Goal: Task Accomplishment & Management: Use online tool/utility

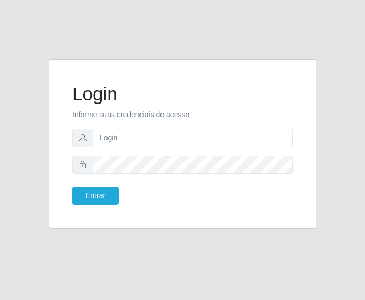
type input "[EMAIL_ADDRESS][DOMAIN_NAME]"
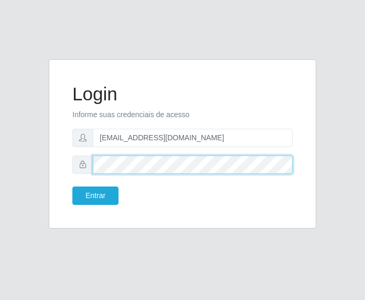
click at [72, 186] on button "Entrar" at bounding box center [95, 195] width 46 height 18
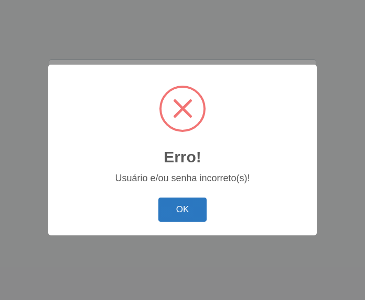
click at [192, 208] on button "OK" at bounding box center [182, 209] width 49 height 25
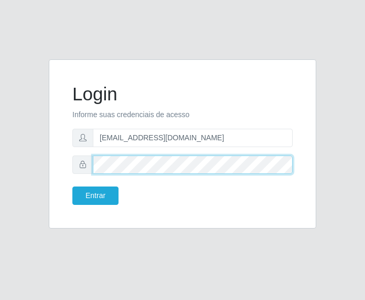
click at [72, 186] on button "Entrar" at bounding box center [95, 195] width 46 height 18
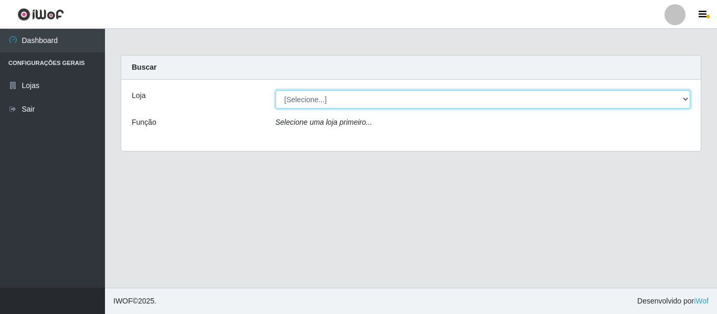
click at [365, 98] on select "[Selecione...] SuperFácil Atacado - São Gonçalo do Amarante" at bounding box center [482, 99] width 415 height 18
select select "408"
click at [275, 90] on select "[Selecione...] SuperFácil Atacado - São Gonçalo do Amarante" at bounding box center [482, 99] width 415 height 18
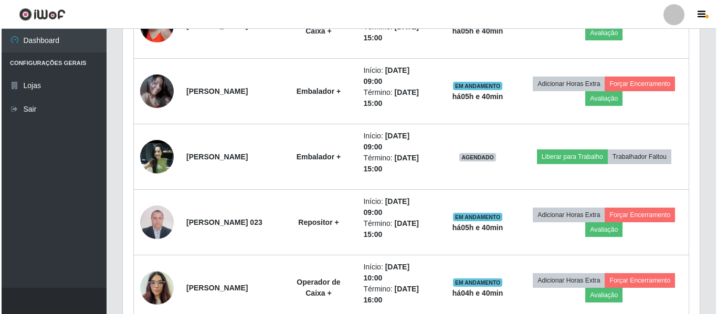
scroll to position [682, 0]
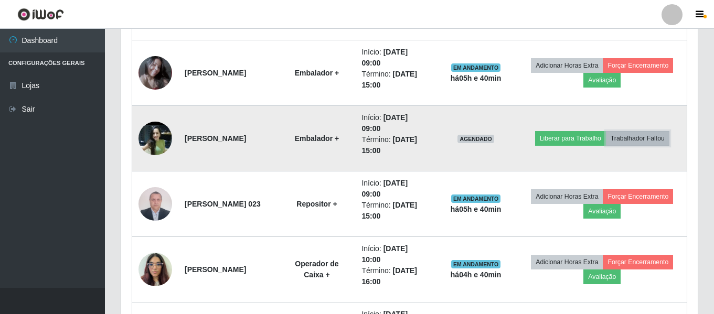
click at [365, 139] on button "Trabalhador Faltou" at bounding box center [637, 138] width 63 height 15
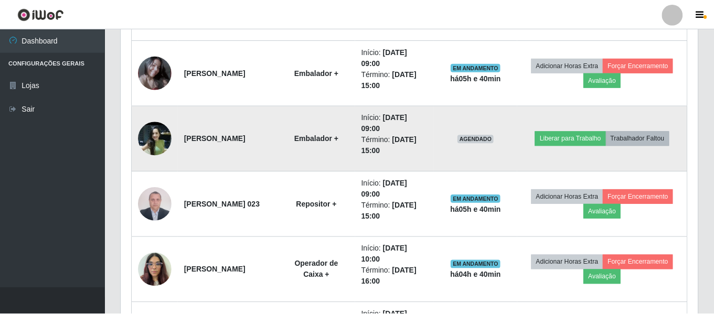
scroll to position [218, 571]
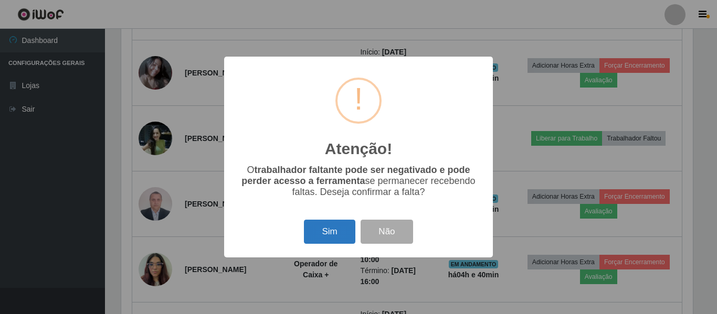
click at [338, 239] on button "Sim" at bounding box center [329, 232] width 51 height 25
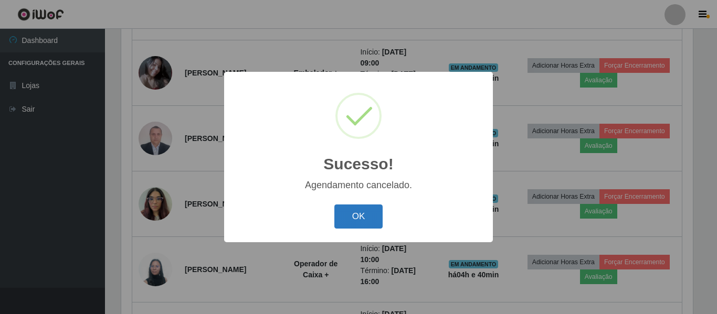
click at [362, 224] on button "OK" at bounding box center [358, 217] width 49 height 25
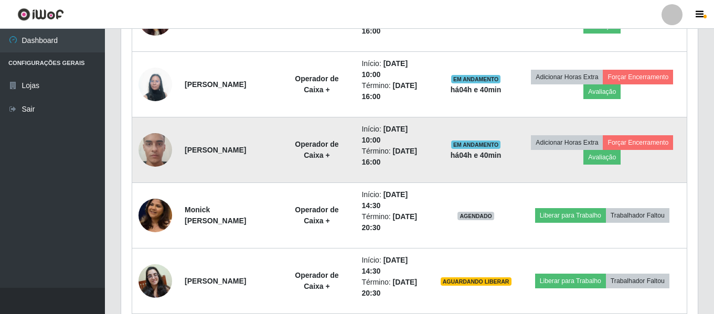
scroll to position [892, 0]
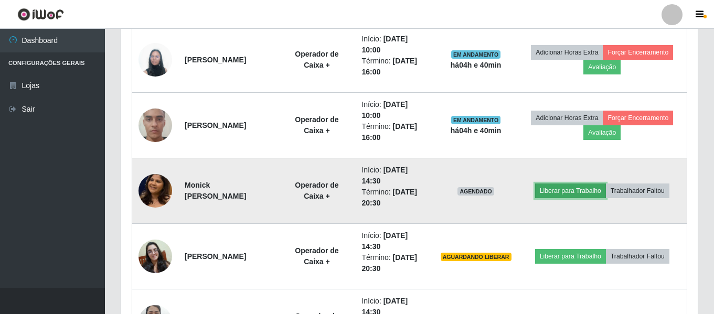
click at [365, 190] on button "Liberar para Trabalho" at bounding box center [570, 191] width 71 height 15
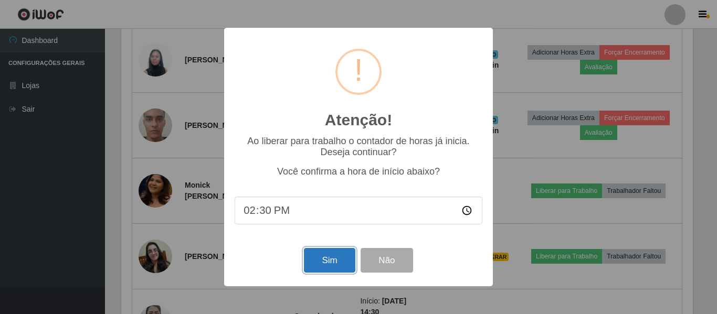
click at [332, 267] on button "Sim" at bounding box center [329, 260] width 51 height 25
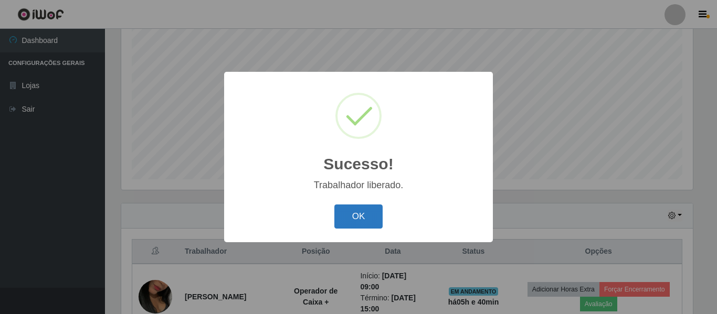
click at [358, 221] on button "OK" at bounding box center [358, 217] width 49 height 25
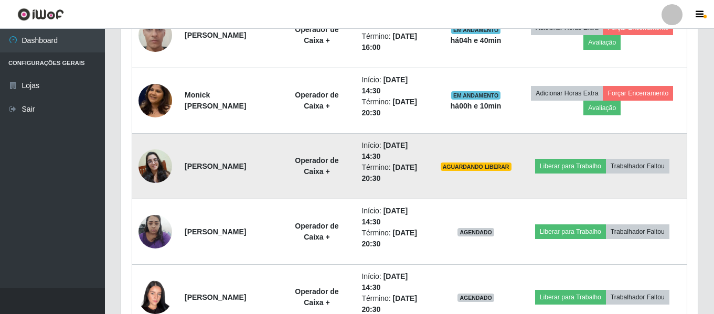
scroll to position [983, 0]
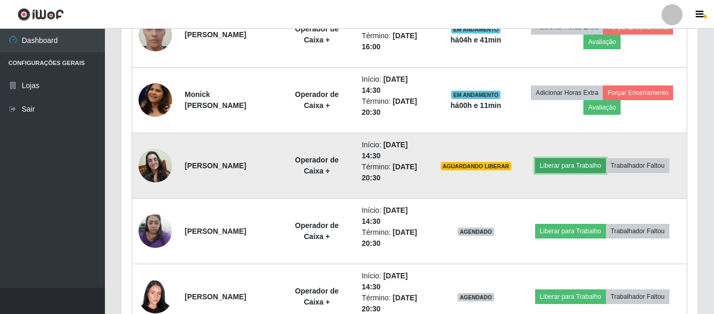
click at [365, 165] on button "Liberar para Trabalho" at bounding box center [570, 165] width 71 height 15
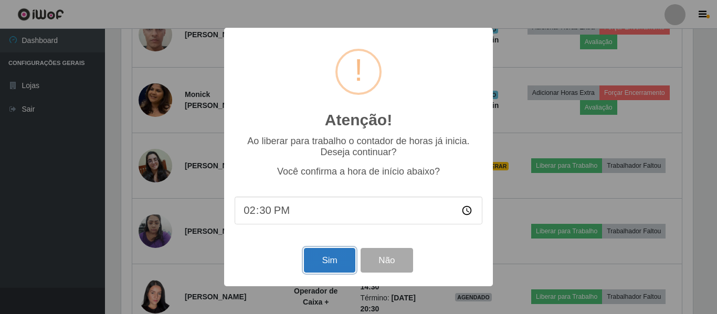
click at [337, 271] on button "Sim" at bounding box center [329, 260] width 51 height 25
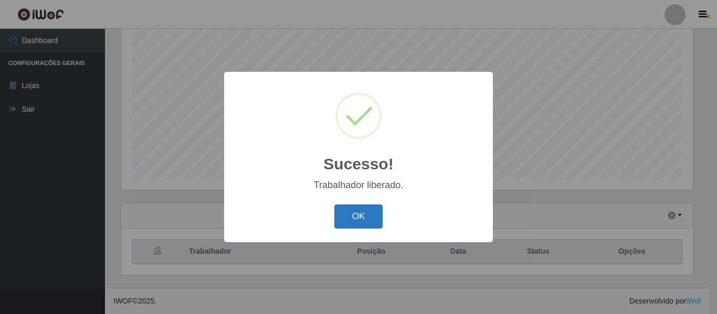
click at [345, 225] on button "OK" at bounding box center [358, 217] width 49 height 25
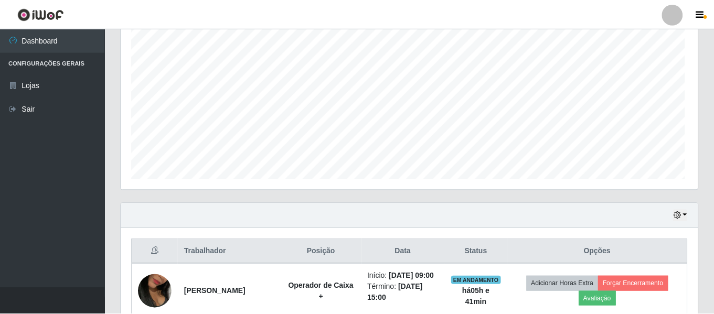
scroll to position [0, 0]
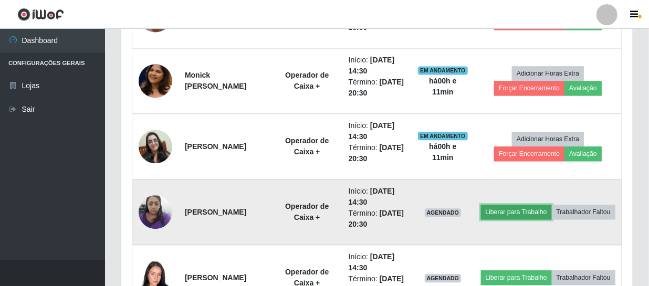
click at [365, 205] on button "Liberar para Trabalho" at bounding box center [516, 212] width 71 height 15
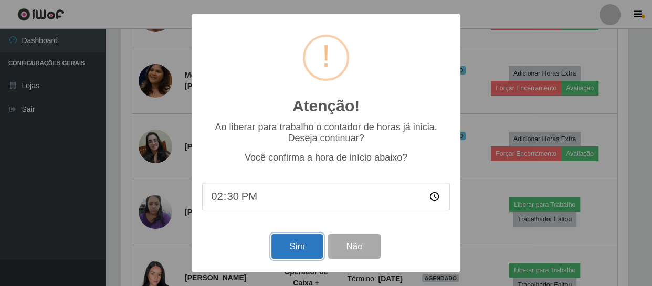
click at [285, 256] on button "Sim" at bounding box center [296, 246] width 51 height 25
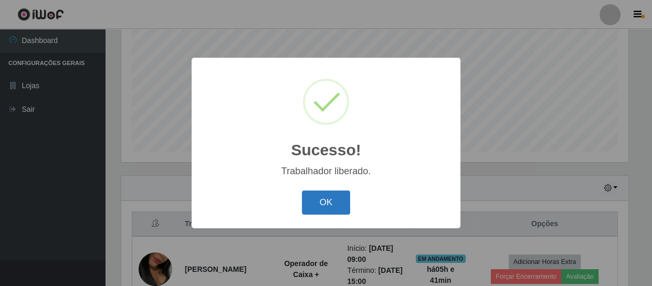
click at [325, 208] on button "OK" at bounding box center [326, 202] width 49 height 25
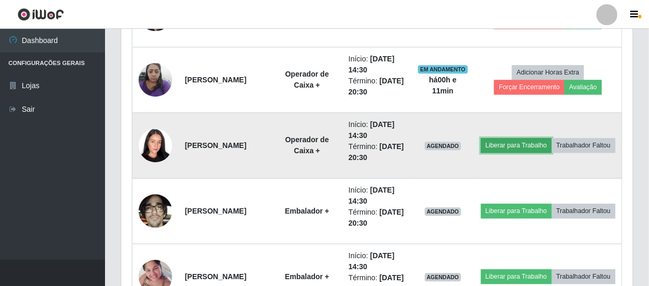
click at [365, 138] on button "Liberar para Trabalho" at bounding box center [516, 145] width 71 height 15
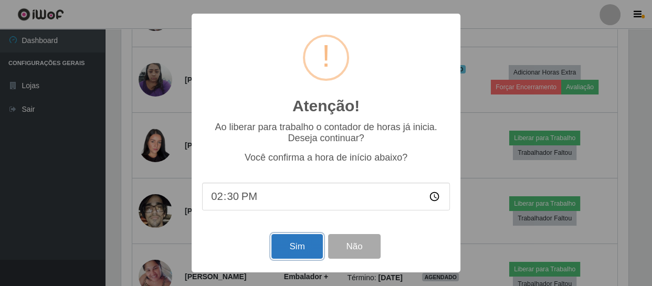
click at [295, 250] on button "Sim" at bounding box center [296, 246] width 51 height 25
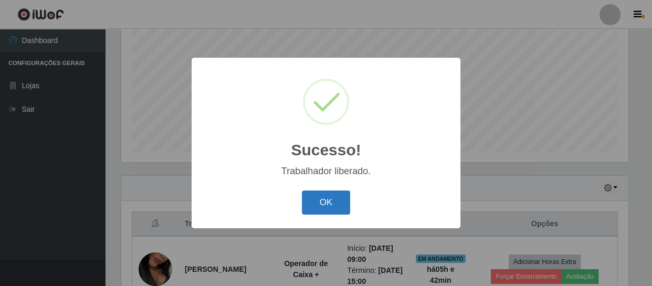
click at [346, 214] on button "OK" at bounding box center [326, 202] width 49 height 25
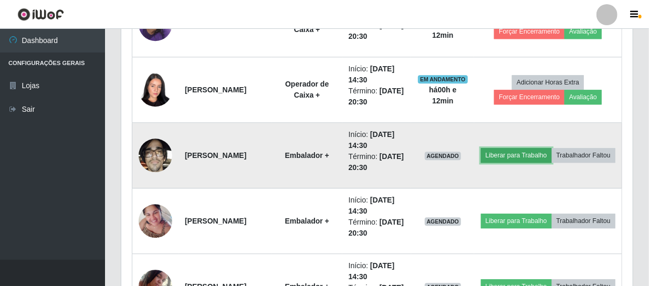
click at [365, 148] on button "Liberar para Trabalho" at bounding box center [516, 155] width 71 height 15
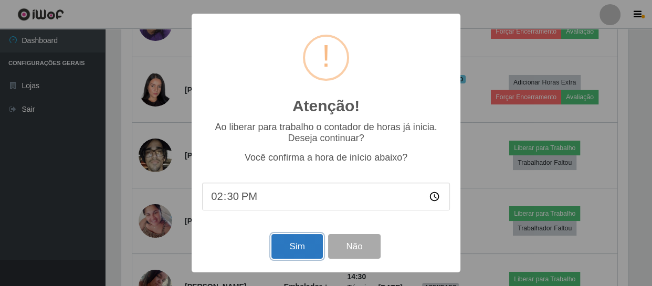
click at [315, 239] on button "Sim" at bounding box center [296, 246] width 51 height 25
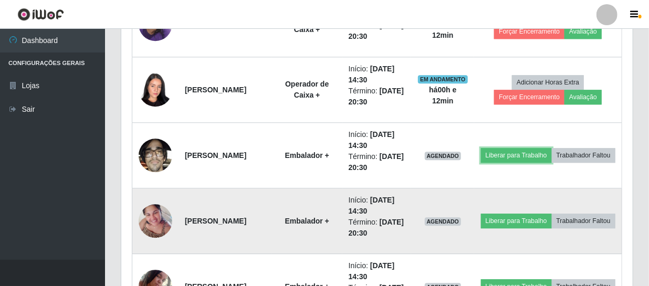
scroll to position [524502, 524208]
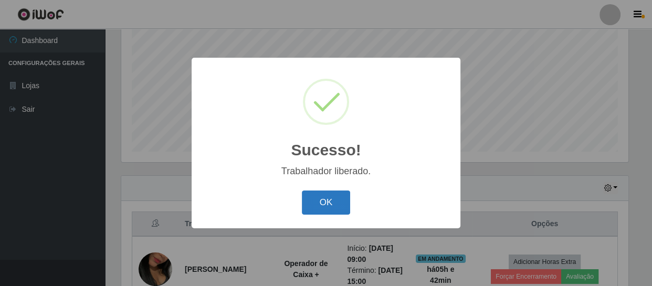
click at [307, 197] on button "OK" at bounding box center [326, 202] width 49 height 25
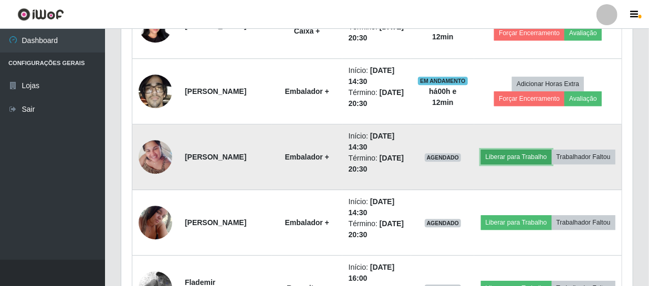
click at [365, 150] on button "Liberar para Trabalho" at bounding box center [516, 157] width 71 height 15
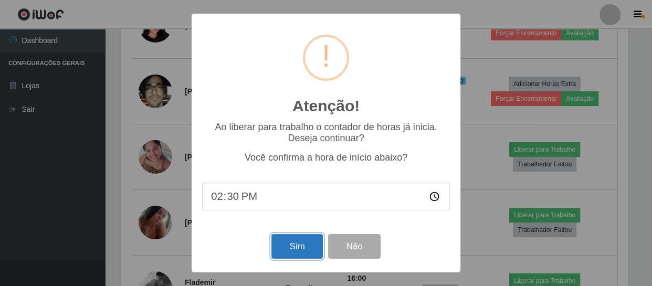
click at [313, 244] on button "Sim" at bounding box center [296, 246] width 51 height 25
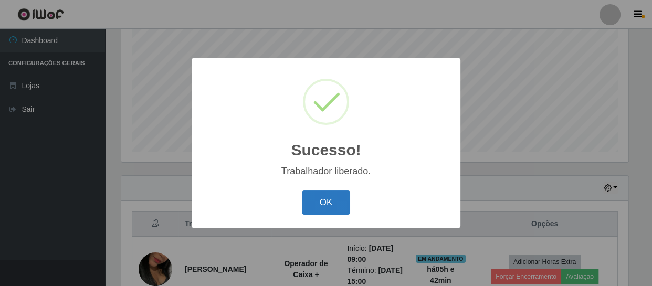
click at [320, 193] on button "OK" at bounding box center [326, 202] width 49 height 25
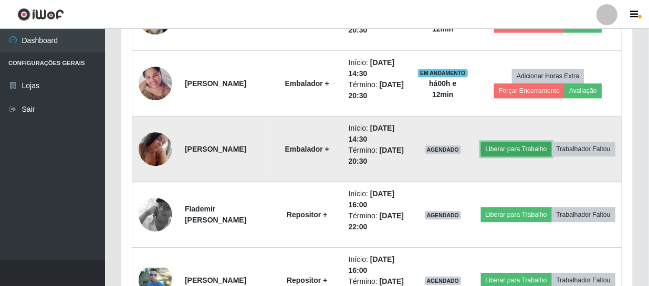
click at [365, 142] on button "Liberar para Trabalho" at bounding box center [516, 149] width 71 height 15
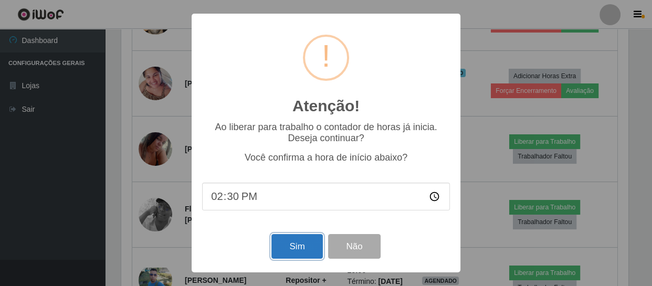
click at [305, 251] on button "Sim" at bounding box center [296, 246] width 51 height 25
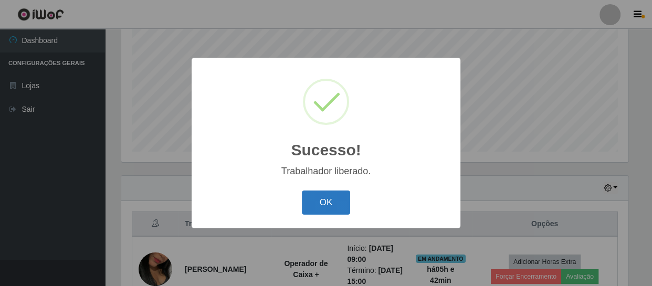
click at [335, 201] on button "OK" at bounding box center [326, 202] width 49 height 25
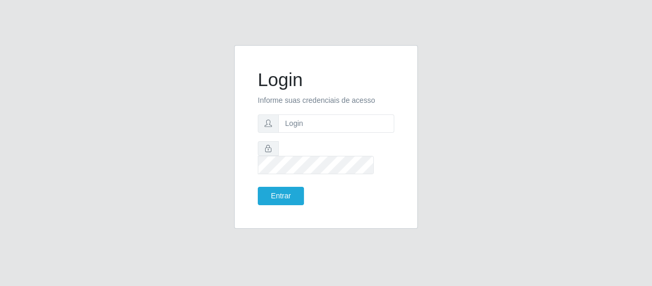
click at [325, 133] on input "text" at bounding box center [336, 123] width 116 height 18
click at [388, 126] on input "[PERSON_NAME][EMAIL_ADDRESS][DOMAIN_NAME]" at bounding box center [336, 123] width 116 height 18
type input "c"
click at [343, 133] on input "text" at bounding box center [336, 123] width 116 height 18
drag, startPoint x: 343, startPoint y: 125, endPoint x: 338, endPoint y: 134, distance: 9.9
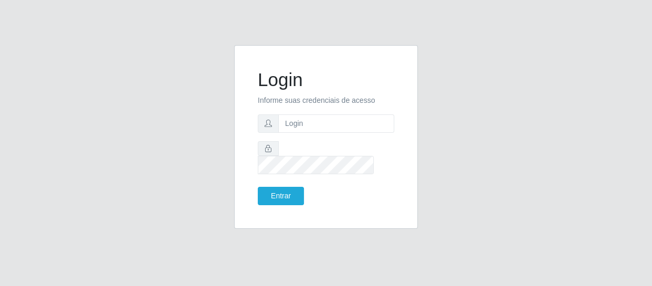
click at [342, 128] on input "text" at bounding box center [336, 123] width 116 height 18
type input "[EMAIL_ADDRESS][DOMAIN_NAME]"
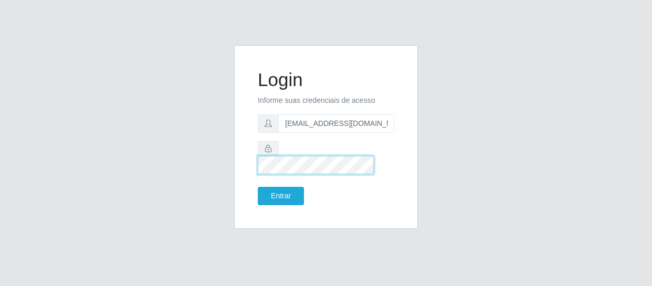
click at [258, 187] on button "Entrar" at bounding box center [281, 196] width 46 height 18
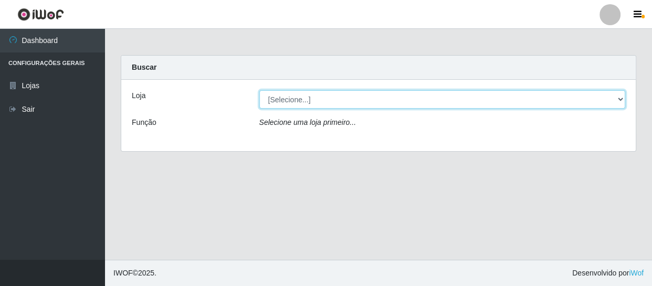
drag, startPoint x: 619, startPoint y: 99, endPoint x: 602, endPoint y: 107, distance: 18.8
click at [619, 99] on select "[Selecione...] SuperFácil Atacado - São Gonçalo do Amarante" at bounding box center [442, 99] width 366 height 18
select select "408"
click at [259, 90] on select "[Selecione...] SuperFácil Atacado - São Gonçalo do Amarante" at bounding box center [442, 99] width 366 height 18
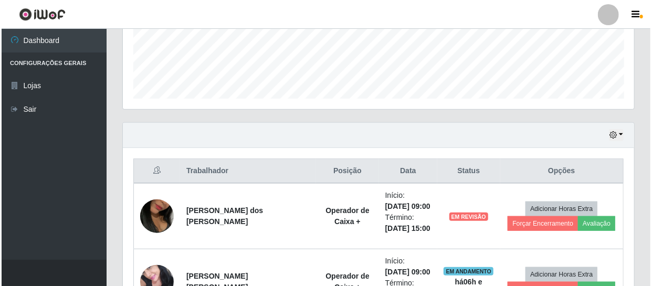
scroll to position [334, 0]
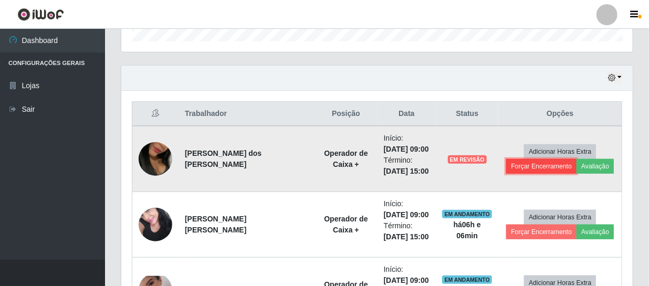
click at [545, 168] on button "Forçar Encerramento" at bounding box center [541, 166] width 70 height 15
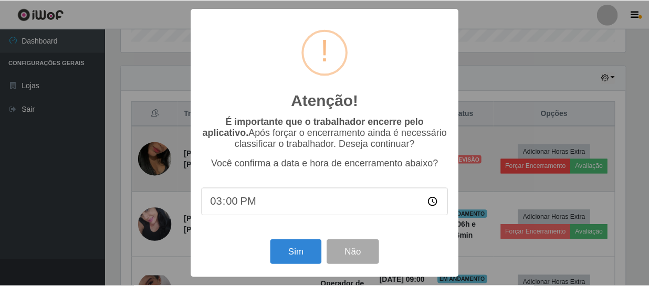
scroll to position [218, 506]
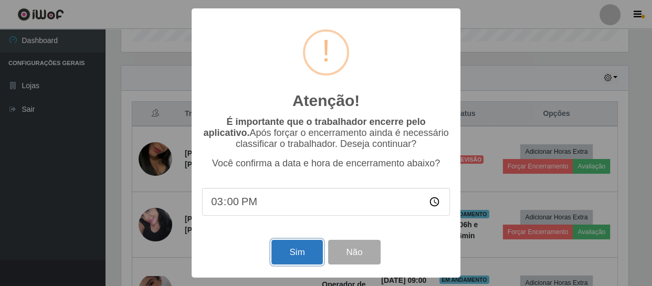
click at [315, 261] on button "Sim" at bounding box center [296, 252] width 51 height 25
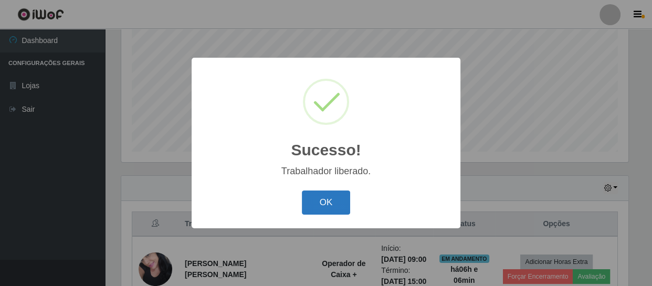
click at [315, 207] on button "OK" at bounding box center [326, 202] width 49 height 25
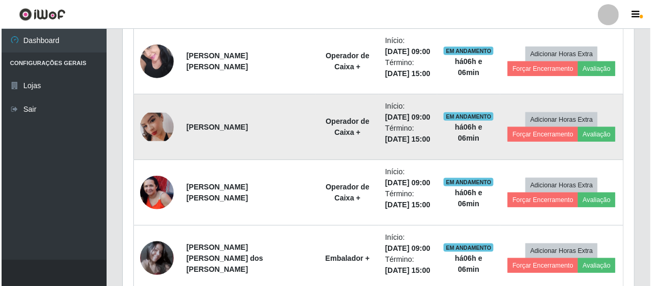
scroll to position [384, 0]
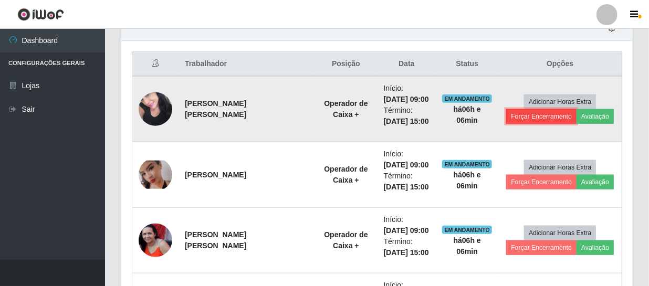
click at [546, 118] on button "Forçar Encerramento" at bounding box center [541, 116] width 70 height 15
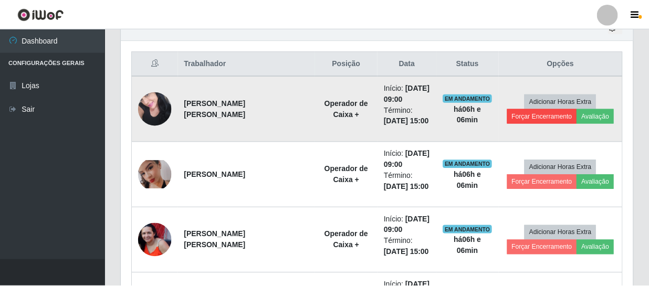
scroll to position [218, 506]
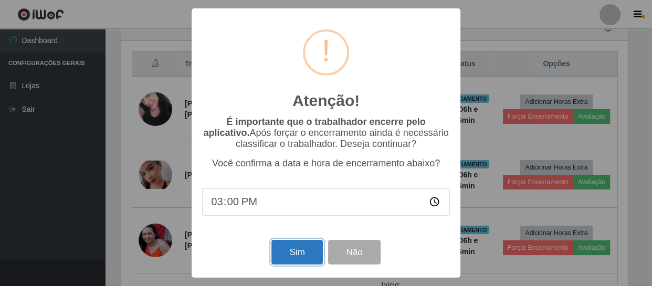
click at [305, 256] on button "Sim" at bounding box center [296, 252] width 51 height 25
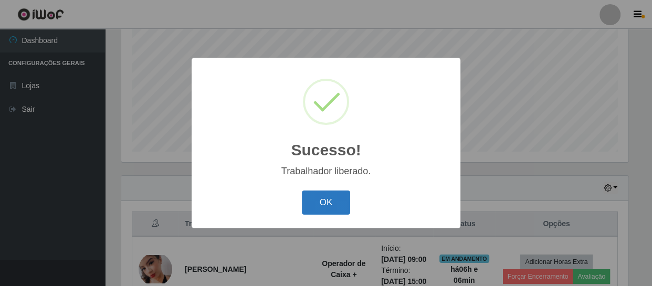
click at [317, 205] on button "OK" at bounding box center [326, 202] width 49 height 25
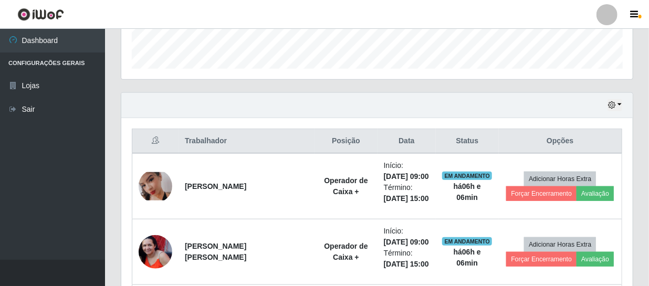
scroll to position [319, 0]
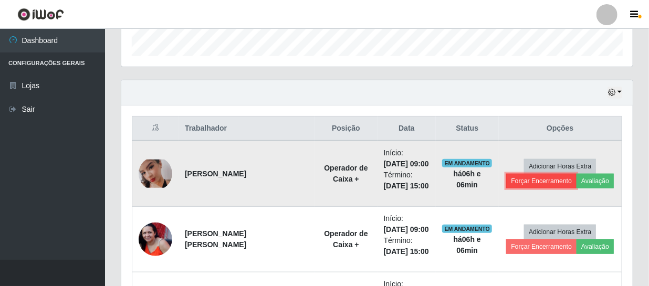
click at [532, 181] on button "Forçar Encerramento" at bounding box center [541, 181] width 70 height 15
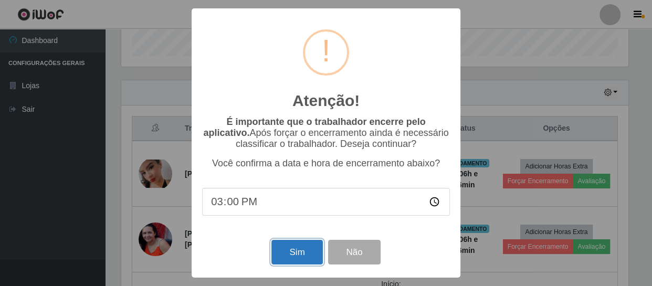
click at [295, 257] on button "Sim" at bounding box center [296, 252] width 51 height 25
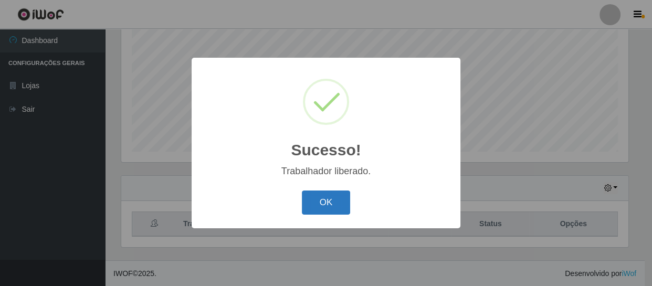
click at [321, 201] on button "OK" at bounding box center [326, 202] width 49 height 25
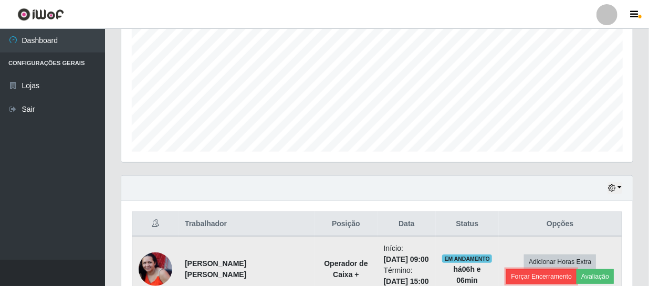
click at [548, 281] on button "Forçar Encerramento" at bounding box center [541, 276] width 70 height 15
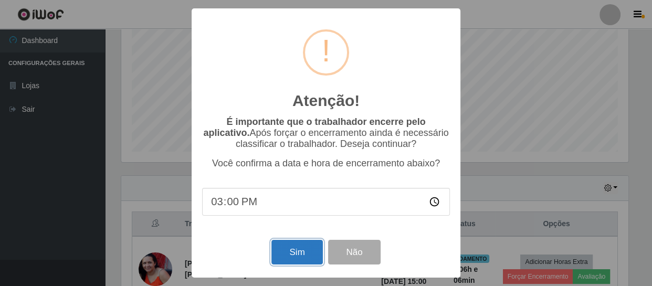
click at [294, 252] on button "Sim" at bounding box center [296, 252] width 51 height 25
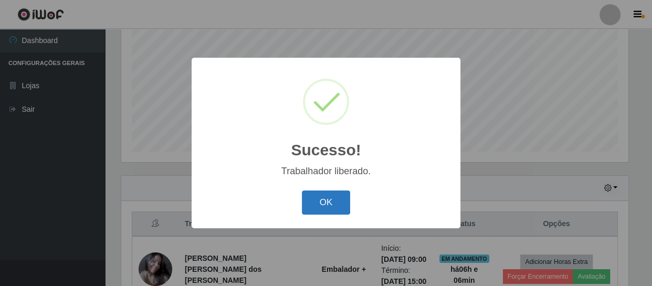
click at [321, 208] on button "OK" at bounding box center [326, 202] width 49 height 25
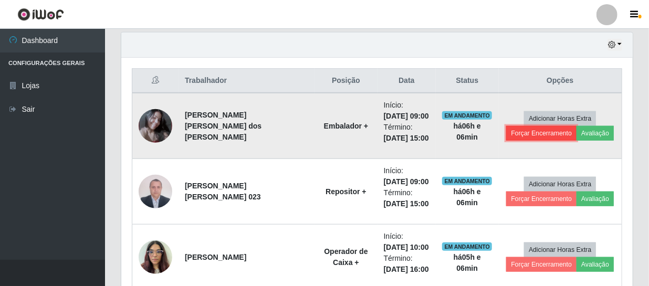
click at [517, 137] on button "Forçar Encerramento" at bounding box center [541, 133] width 70 height 15
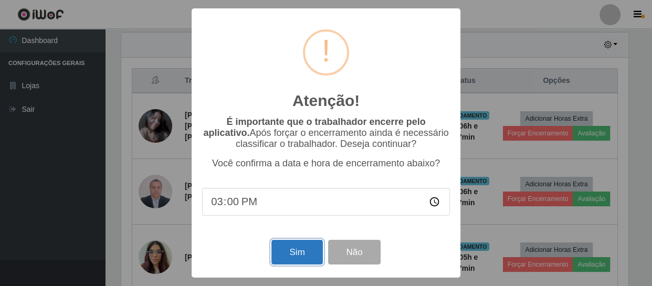
click at [290, 261] on button "Sim" at bounding box center [296, 252] width 51 height 25
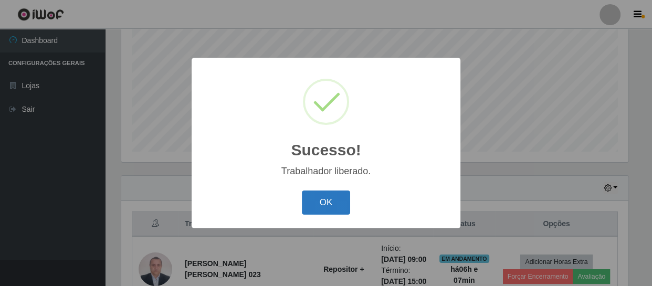
click at [325, 197] on button "OK" at bounding box center [326, 202] width 49 height 25
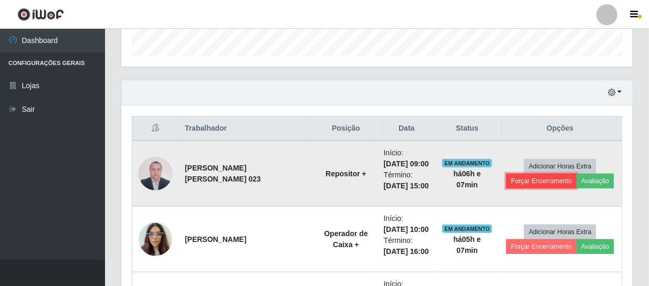
click at [541, 183] on button "Forçar Encerramento" at bounding box center [541, 181] width 70 height 15
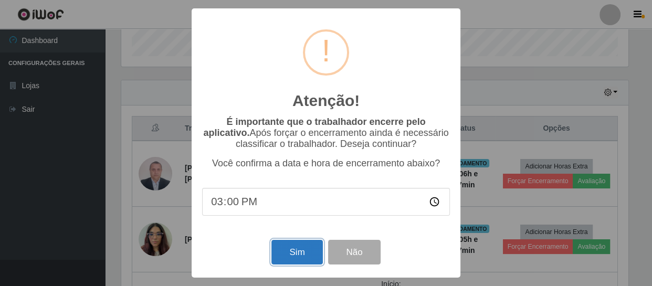
click at [304, 257] on button "Sim" at bounding box center [296, 252] width 51 height 25
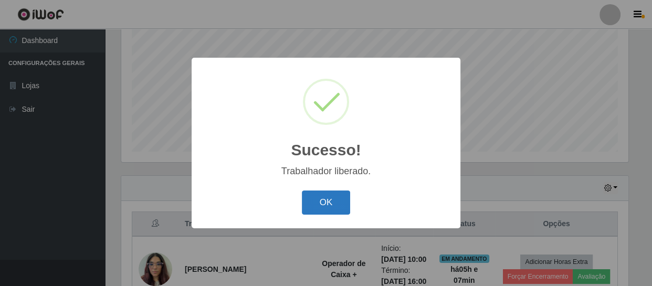
click at [323, 197] on button "OK" at bounding box center [326, 202] width 49 height 25
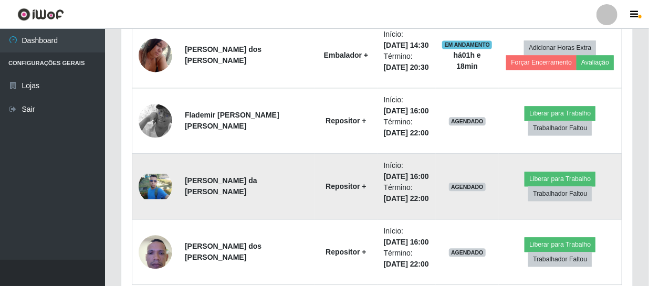
scroll to position [1076, 0]
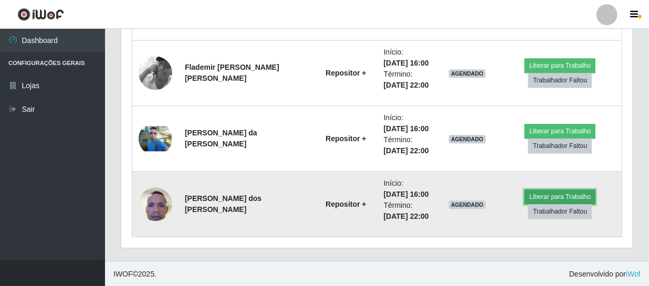
click at [544, 196] on button "Liberar para Trabalho" at bounding box center [559, 196] width 71 height 15
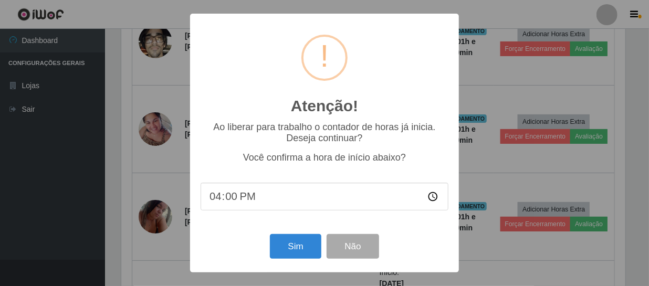
scroll to position [218, 506]
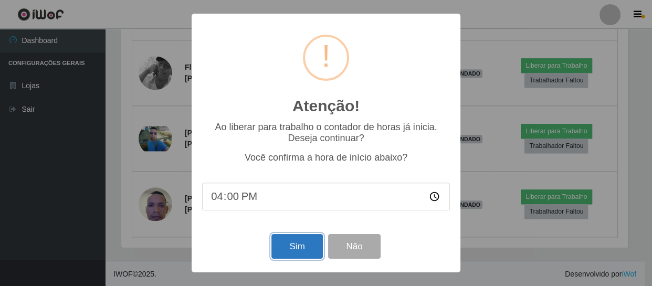
click at [311, 245] on button "Sim" at bounding box center [296, 246] width 51 height 25
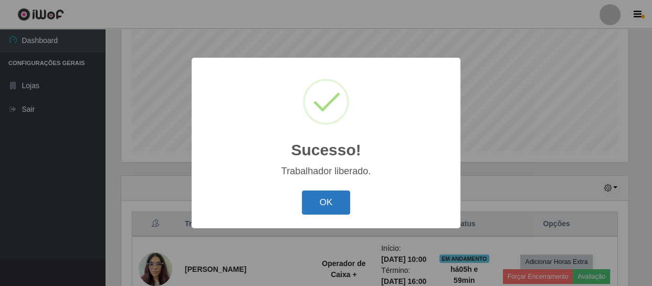
click at [315, 210] on button "OK" at bounding box center [326, 202] width 49 height 25
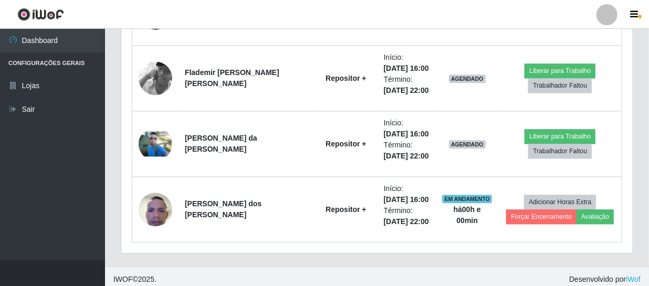
scroll to position [1076, 0]
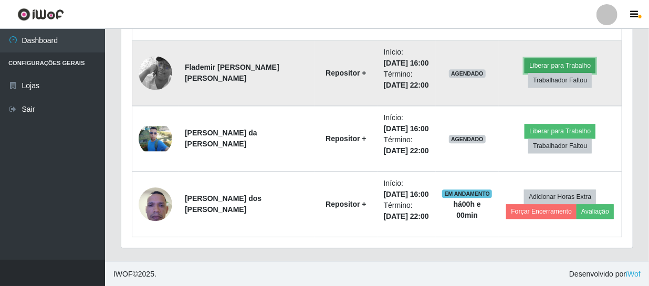
click at [559, 61] on button "Liberar para Trabalho" at bounding box center [559, 65] width 71 height 15
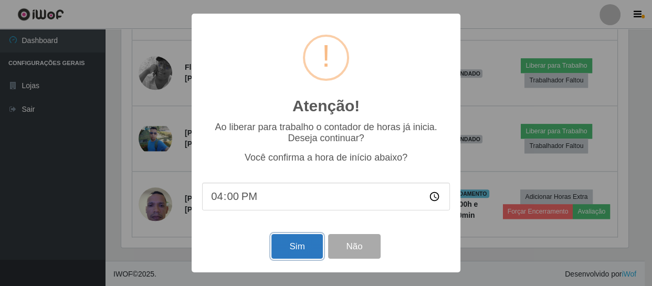
click at [304, 243] on button "Sim" at bounding box center [296, 246] width 51 height 25
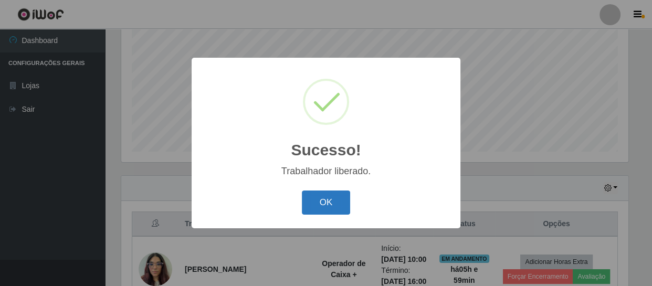
click at [320, 199] on button "OK" at bounding box center [326, 202] width 49 height 25
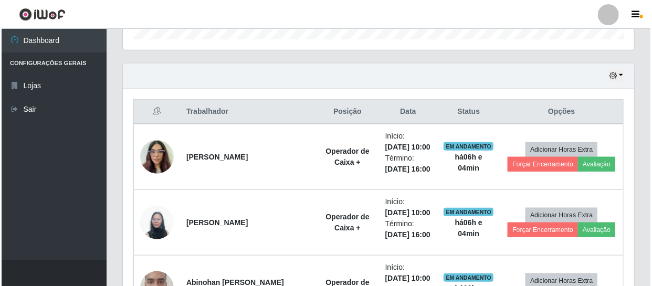
scroll to position [319, 0]
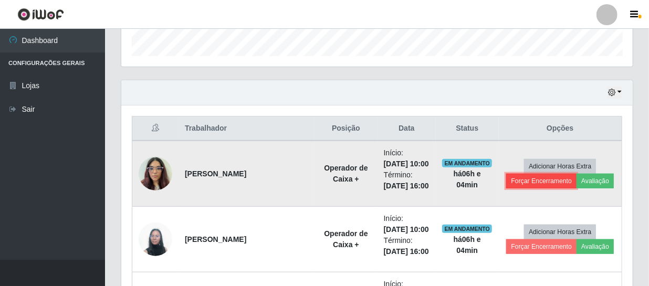
click at [524, 179] on button "Forçar Encerramento" at bounding box center [541, 181] width 70 height 15
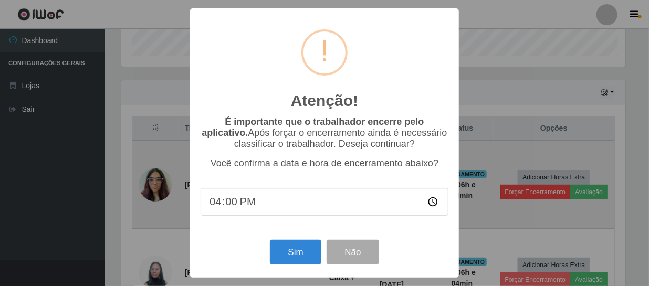
scroll to position [218, 506]
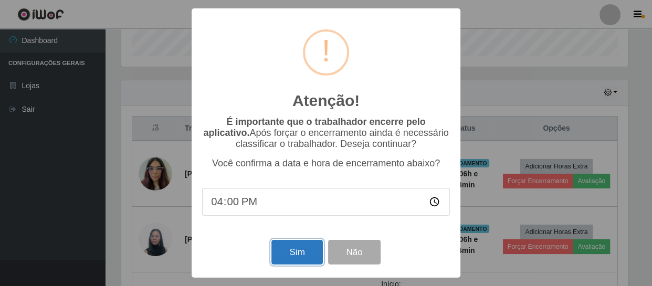
click at [316, 257] on button "Sim" at bounding box center [296, 252] width 51 height 25
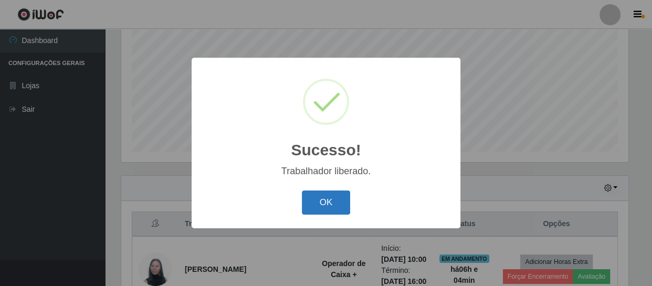
click at [337, 206] on button "OK" at bounding box center [326, 202] width 49 height 25
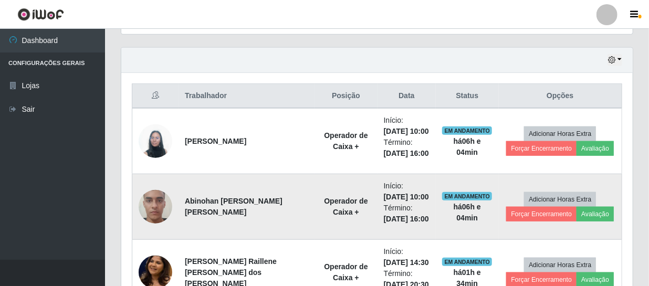
scroll to position [367, 0]
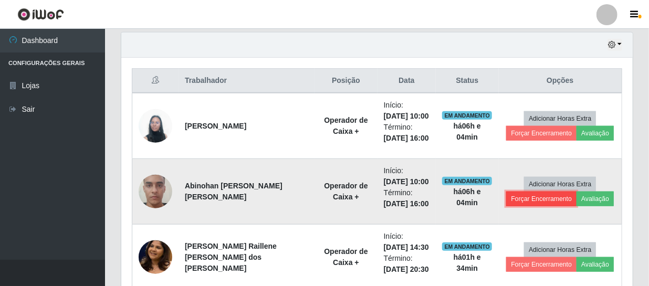
click at [518, 199] on button "Forçar Encerramento" at bounding box center [541, 199] width 70 height 15
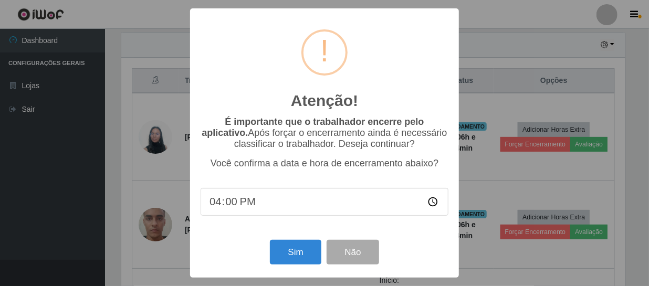
scroll to position [218, 506]
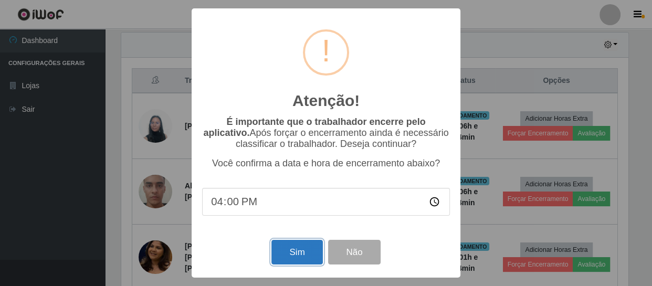
click at [305, 254] on button "Sim" at bounding box center [296, 252] width 51 height 25
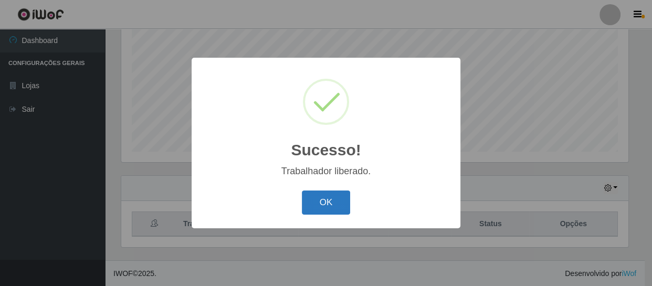
click at [337, 198] on button "OK" at bounding box center [326, 202] width 49 height 25
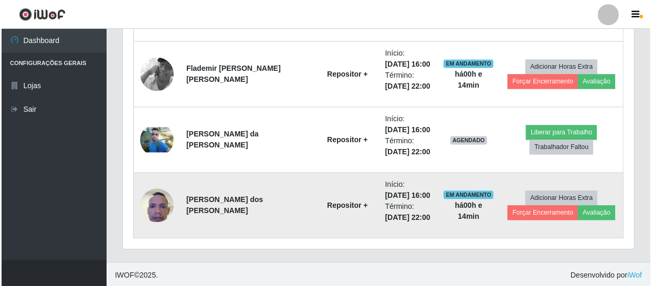
scroll to position [944, 0]
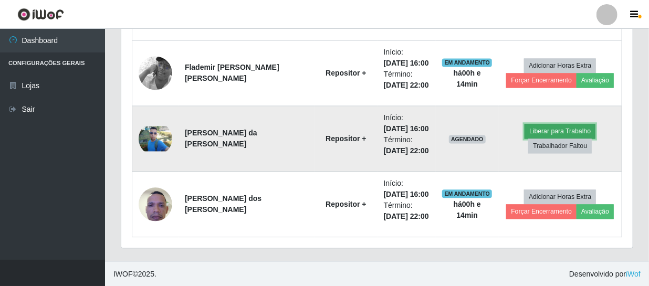
click at [543, 130] on button "Liberar para Trabalho" at bounding box center [559, 131] width 71 height 15
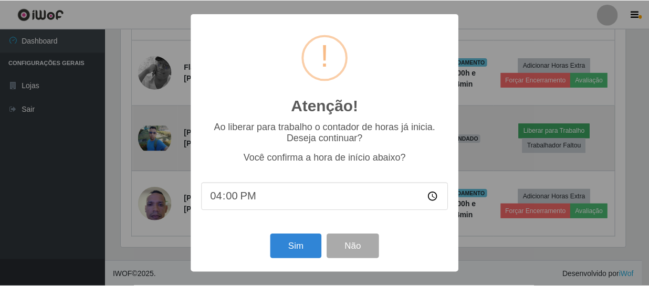
scroll to position [218, 506]
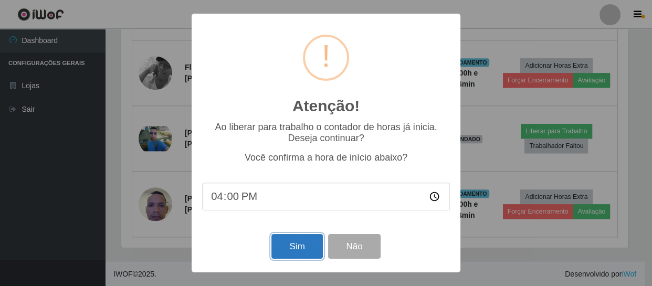
click at [290, 252] on button "Sim" at bounding box center [296, 246] width 51 height 25
